Goal: Task Accomplishment & Management: Use online tool/utility

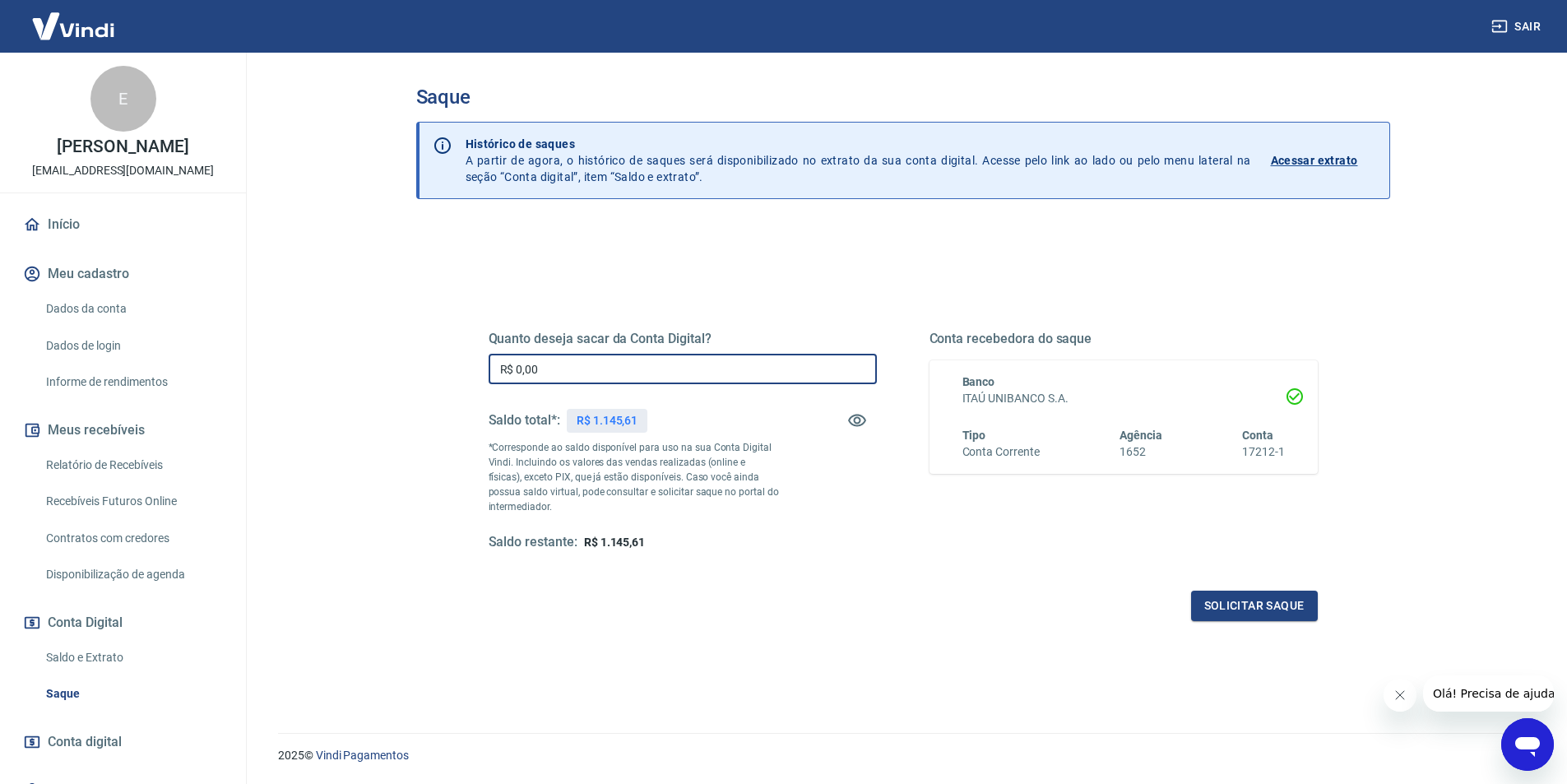
drag, startPoint x: 552, startPoint y: 362, endPoint x: 386, endPoint y: 345, distance: 166.1
click at [386, 345] on div "Saque Histórico de saques A partir de agora, o histórico de saques será disponi…" at bounding box center [903, 383] width 1053 height 660
type input "R$ 1.145,61"
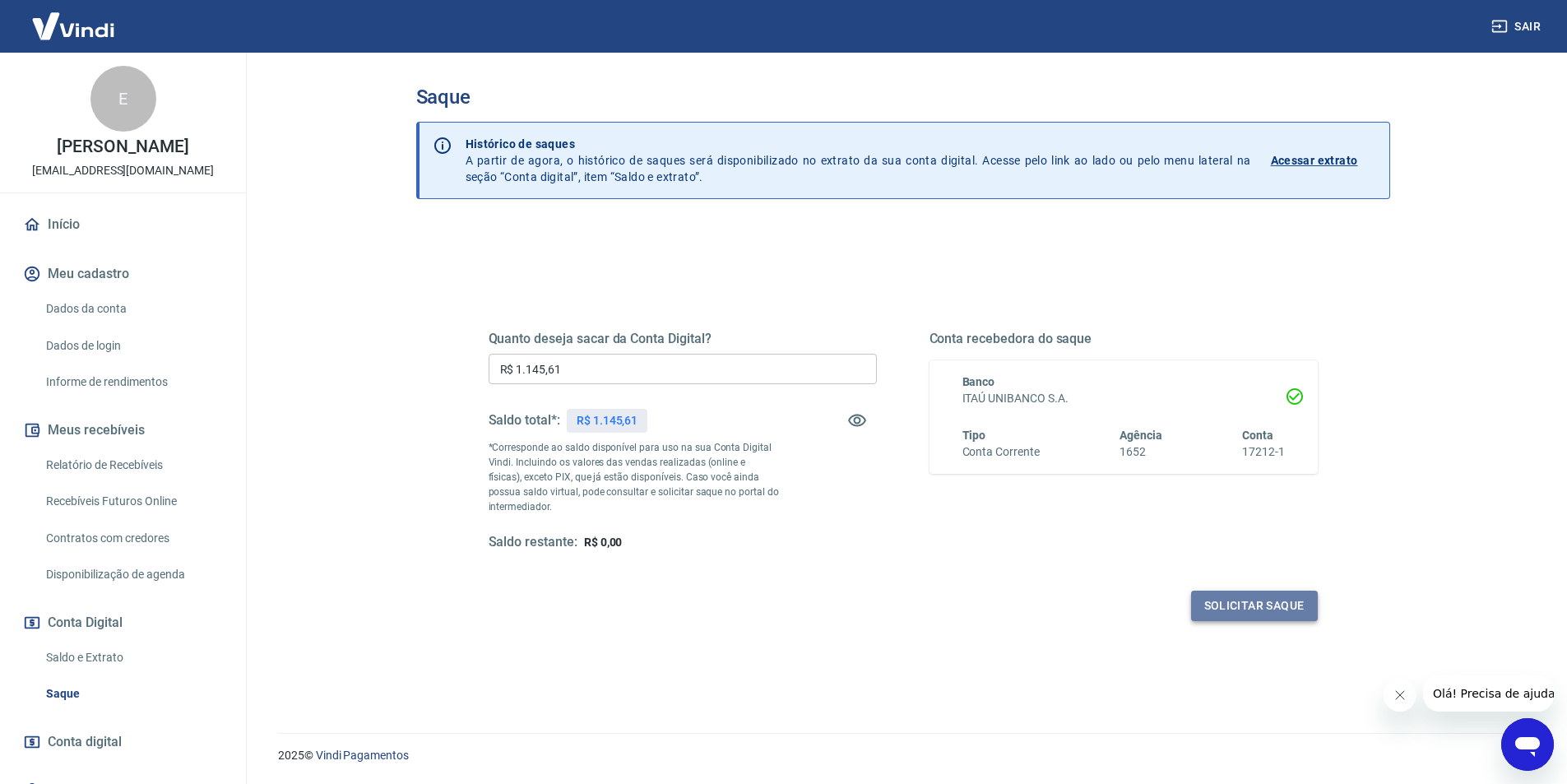
click at [1229, 609] on button "Solicitar saque" at bounding box center [1254, 605] width 127 height 30
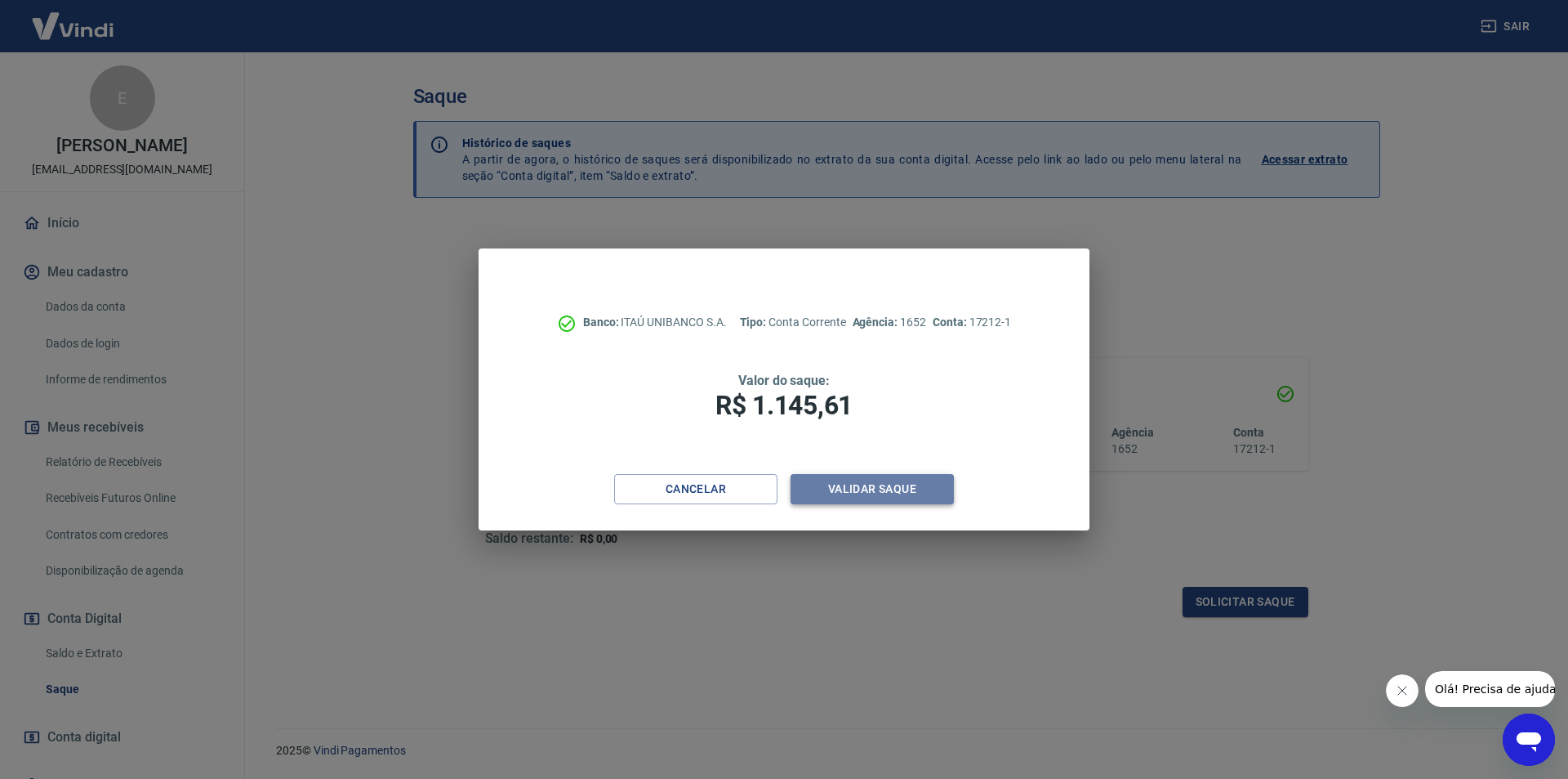
click at [843, 489] on button "Validar saque" at bounding box center [872, 489] width 163 height 30
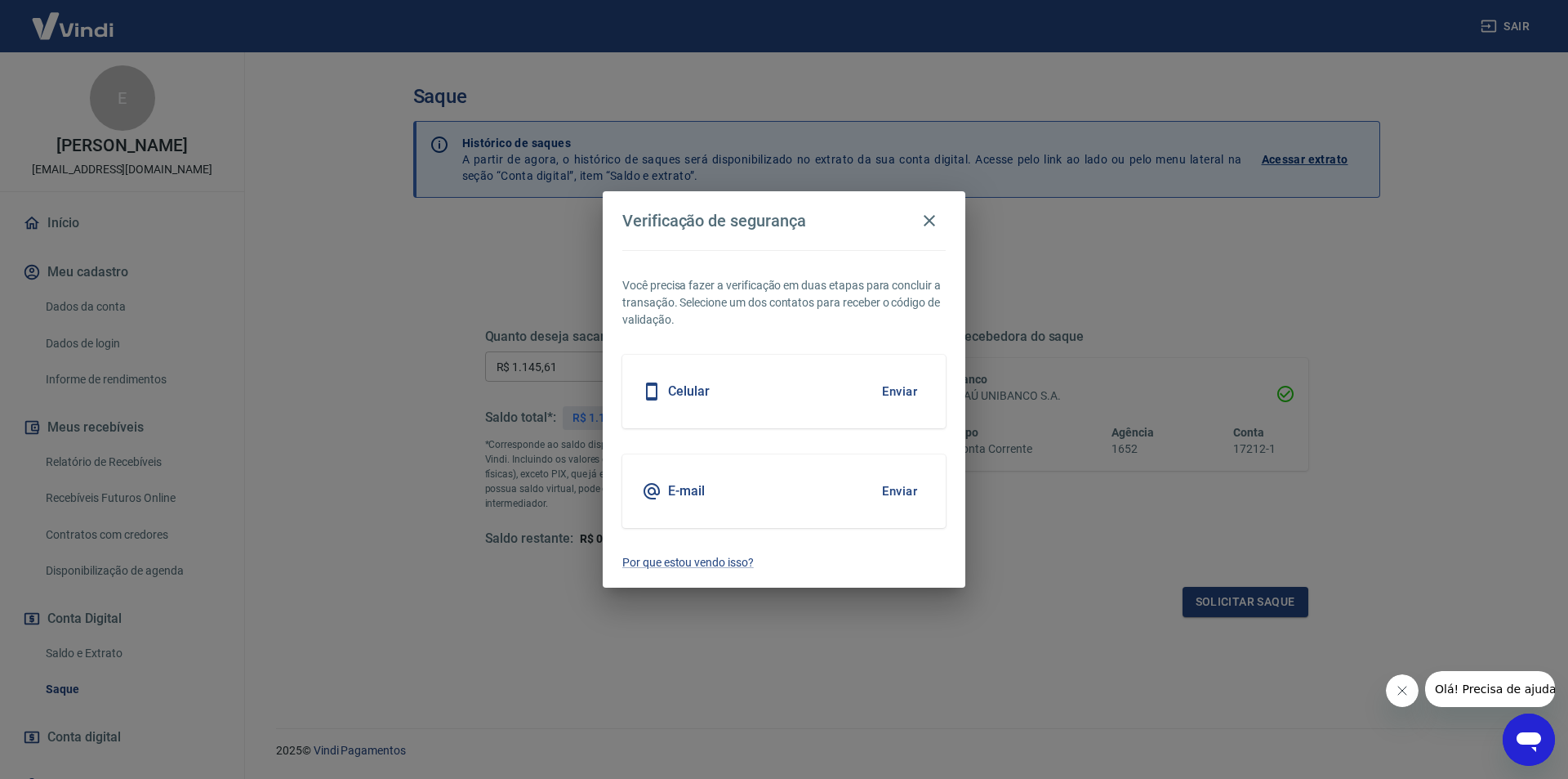
click at [887, 487] on button "Enviar" at bounding box center [899, 491] width 53 height 35
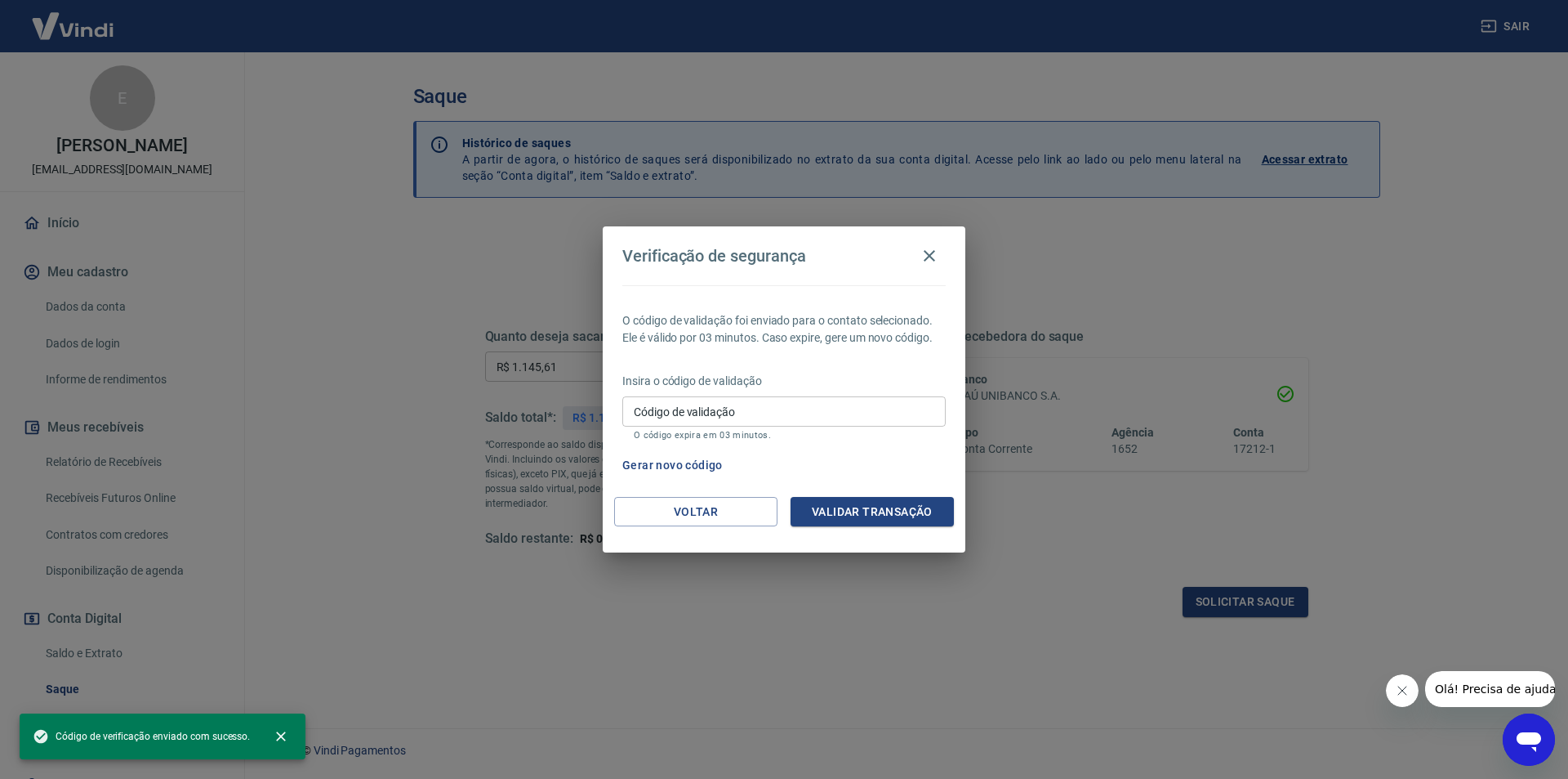
click at [648, 415] on input "Código de validação" at bounding box center [784, 411] width 324 height 30
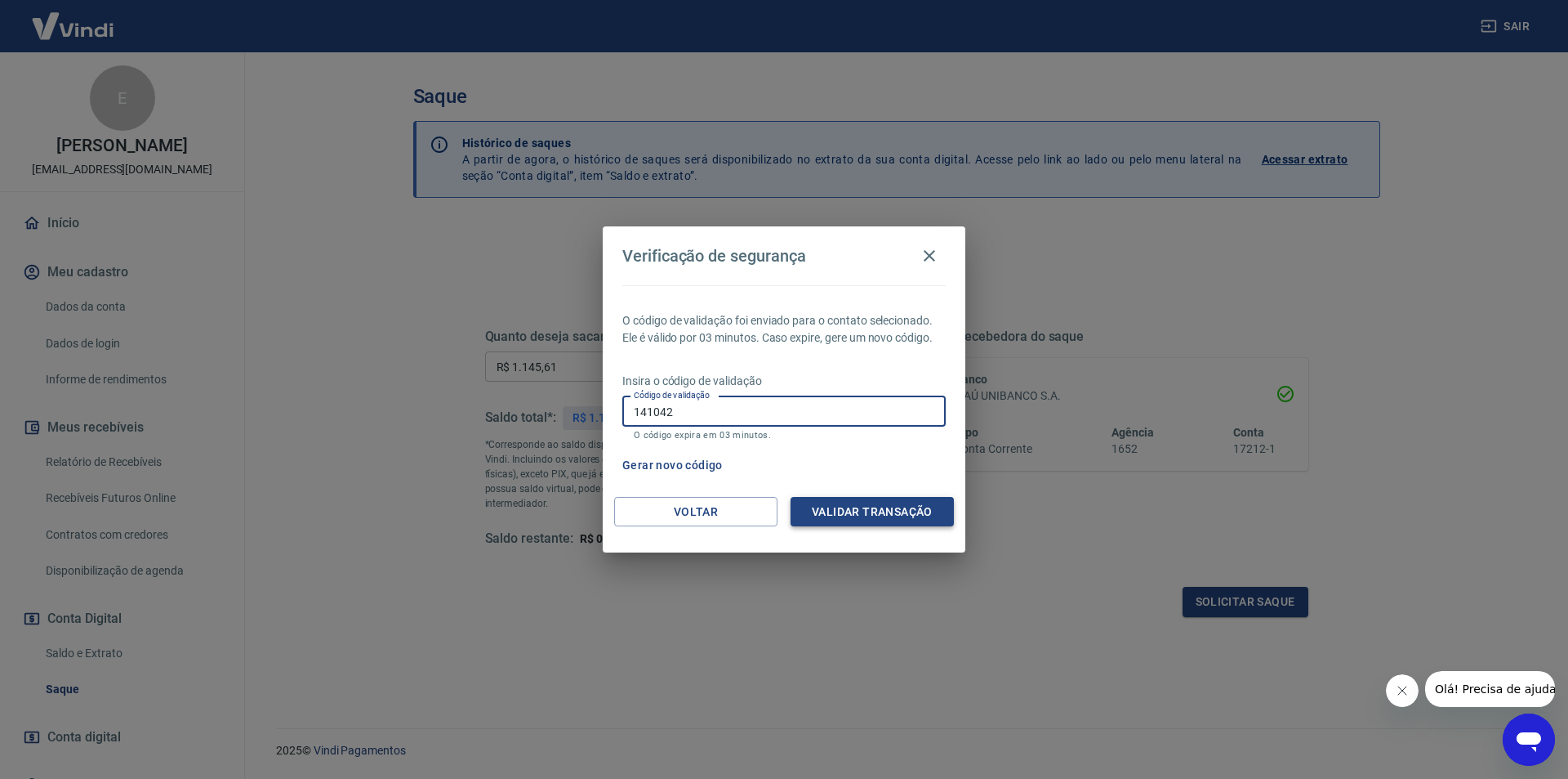
type input "141042"
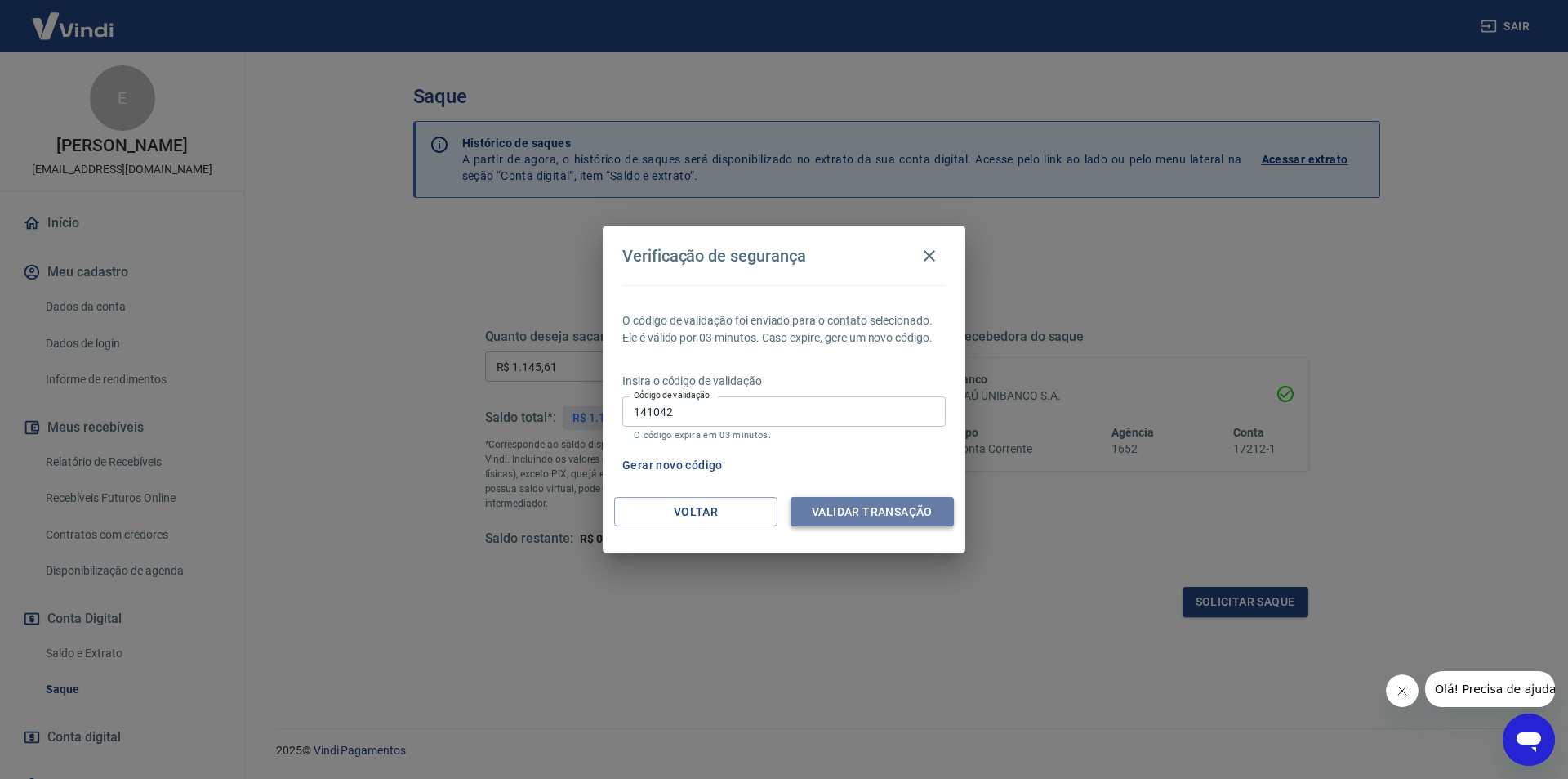
click at [889, 511] on button "Validar transação" at bounding box center [872, 512] width 163 height 30
